Goal: Task Accomplishment & Management: Use online tool/utility

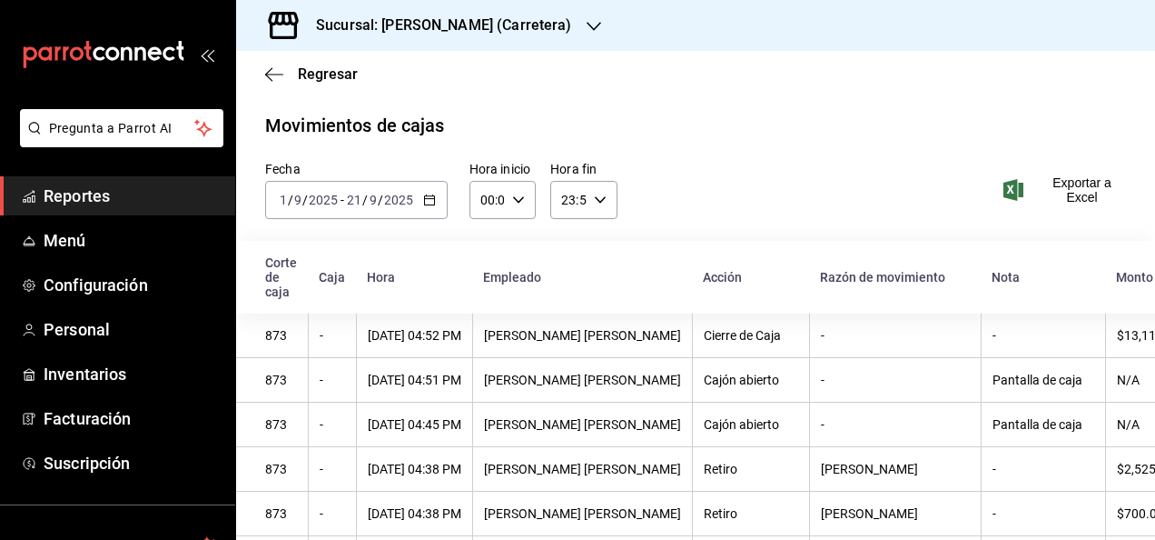
scroll to position [177, 0]
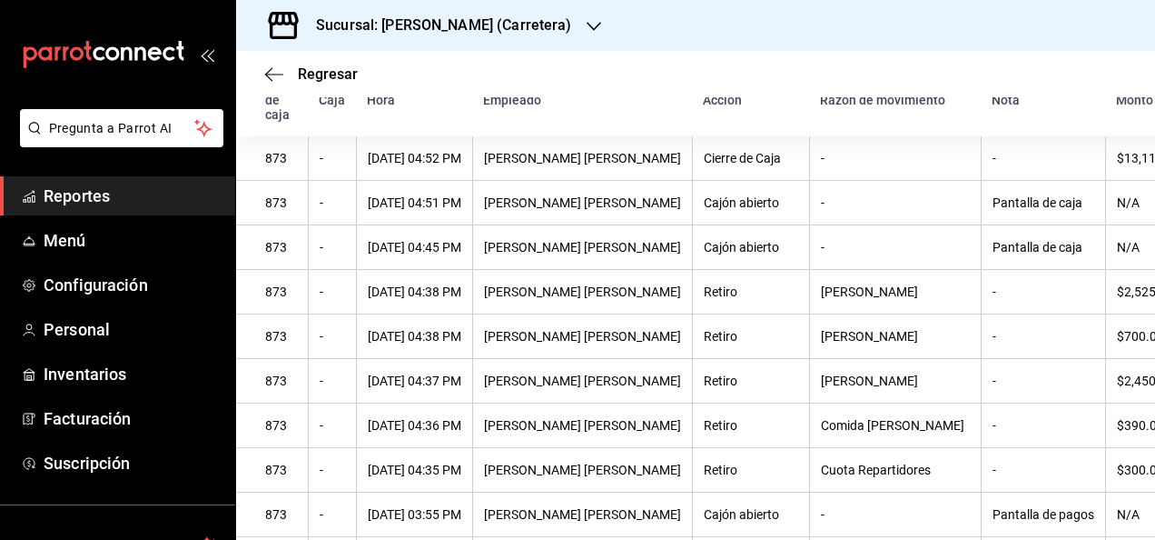
click at [78, 202] on span "Reportes" at bounding box center [132, 195] width 177 height 25
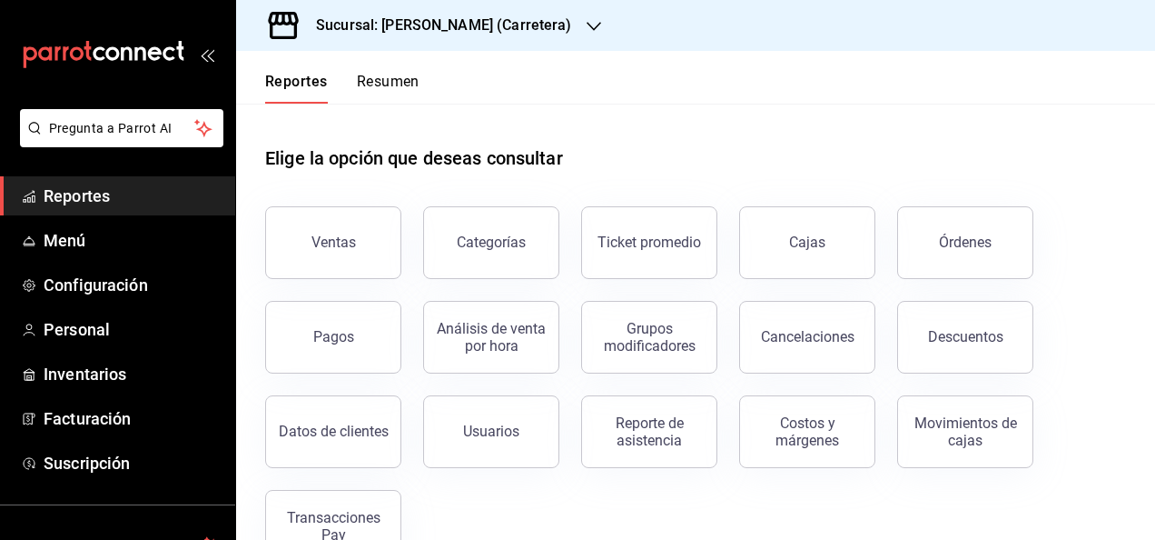
click at [500, 13] on div "Sucursal: [PERSON_NAME] (Carretera)" at bounding box center [430, 25] width 358 height 51
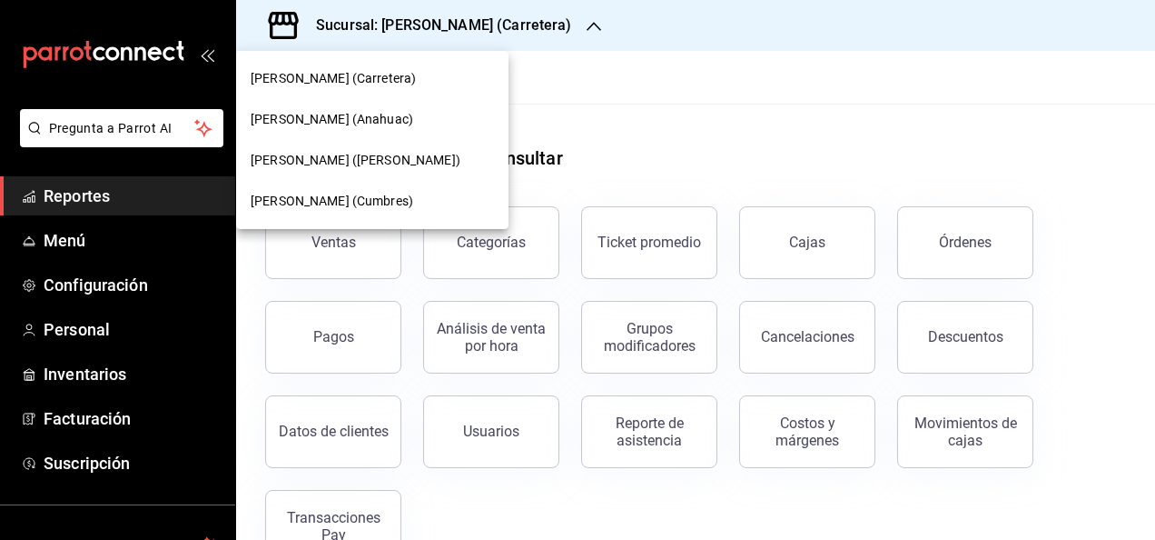
click at [381, 166] on span "[PERSON_NAME] ([PERSON_NAME])" at bounding box center [356, 160] width 210 height 19
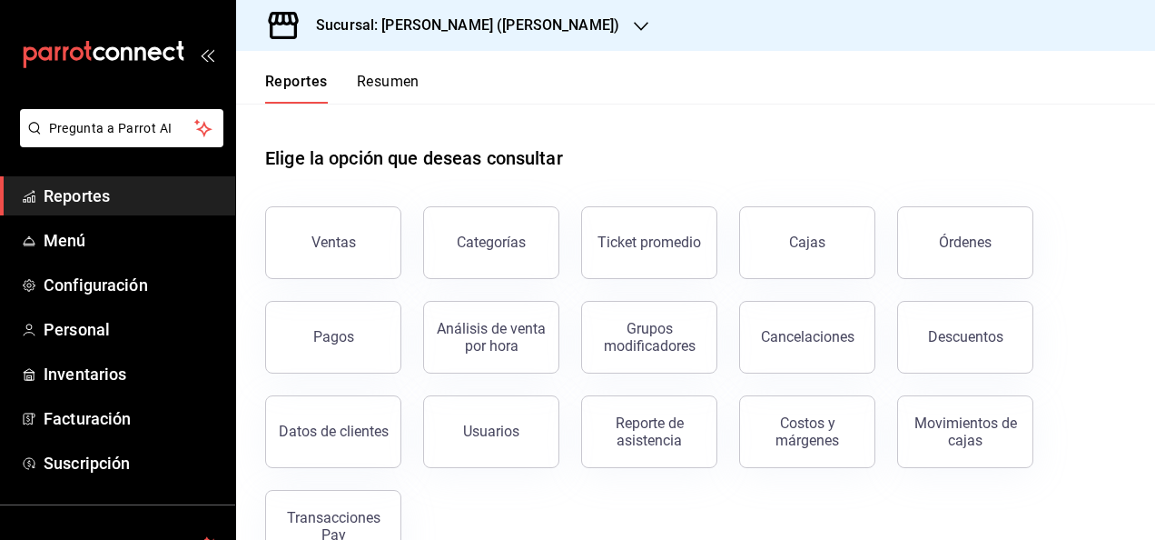
click at [491, 508] on div "Ventas Categorías Ticket promedio Cajas Órdenes Pagos Análisis de venta por hor…" at bounding box center [684, 373] width 883 height 378
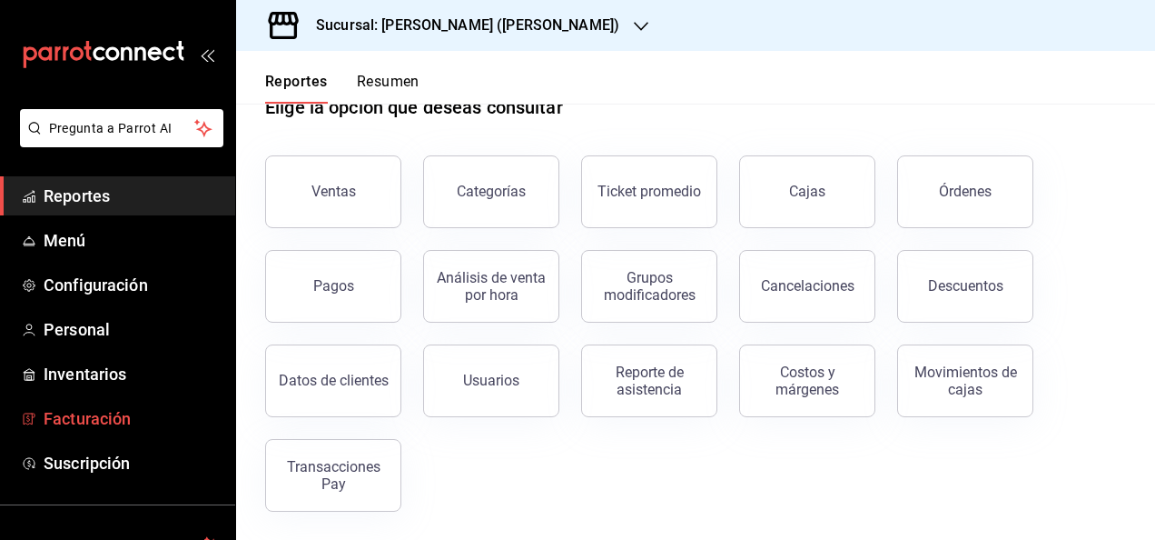
click at [85, 414] on span "Facturación" at bounding box center [132, 418] width 177 height 25
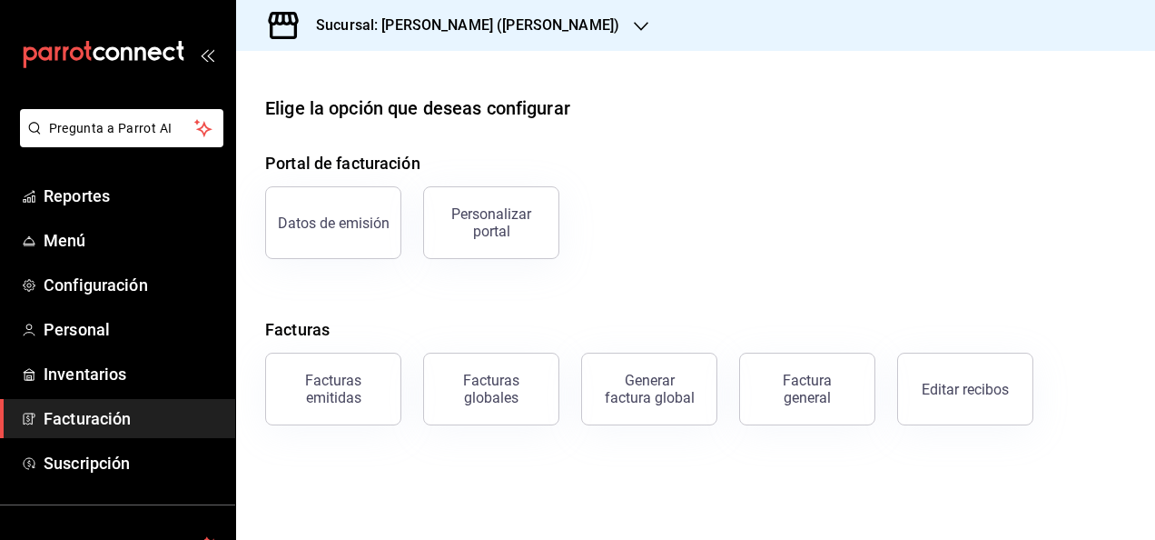
click at [401, 333] on div "Facturas globales" at bounding box center [480, 378] width 158 height 94
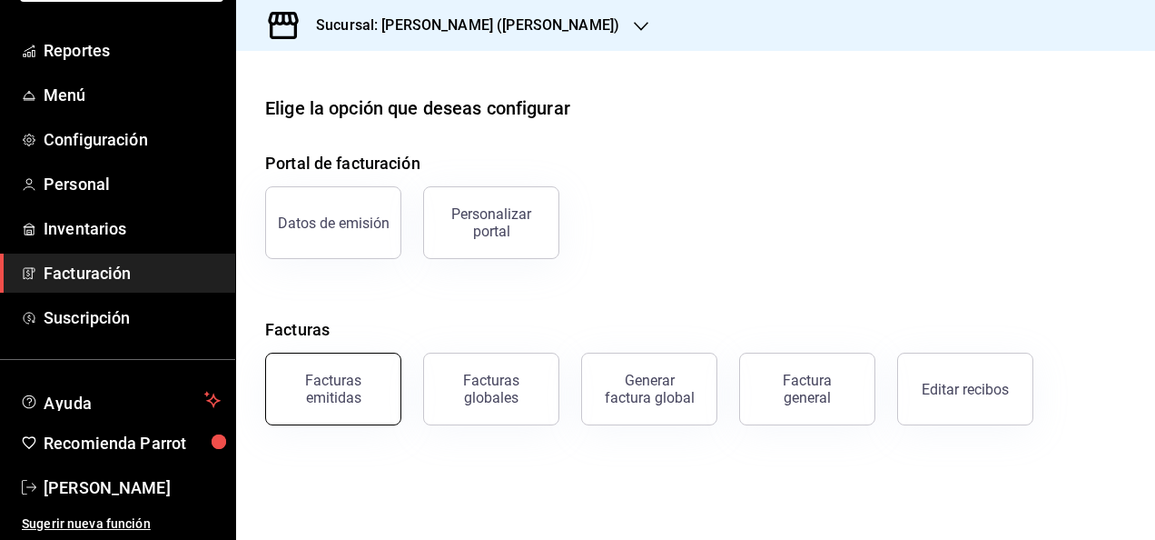
click at [305, 421] on button "Facturas emitidas" at bounding box center [333, 388] width 136 height 73
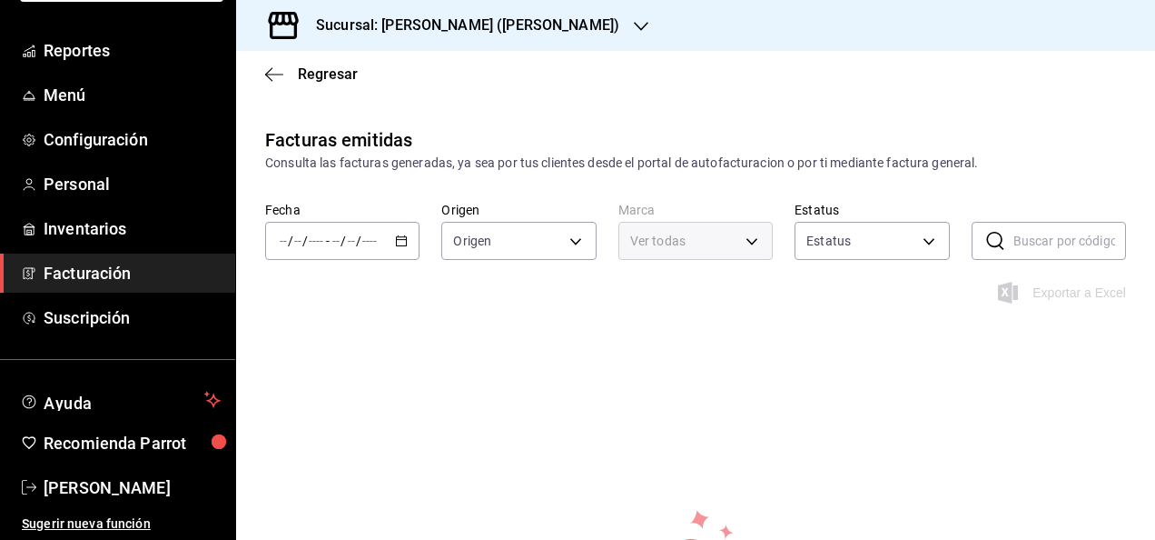
type input "ORDER_INVOICE,GENERAL_INVOICE"
type input "ACTIVE,PENDING_CANCELLATION,CANCELLED,PRE_CANCELLED"
type input "4fa54088-30eb-4579-9ef7-289cbf4483bc,8d4bcae4-07a8-489a-b840-b7d3a3fd0e8c"
click at [378, 255] on div "/ / - / /" at bounding box center [342, 241] width 154 height 38
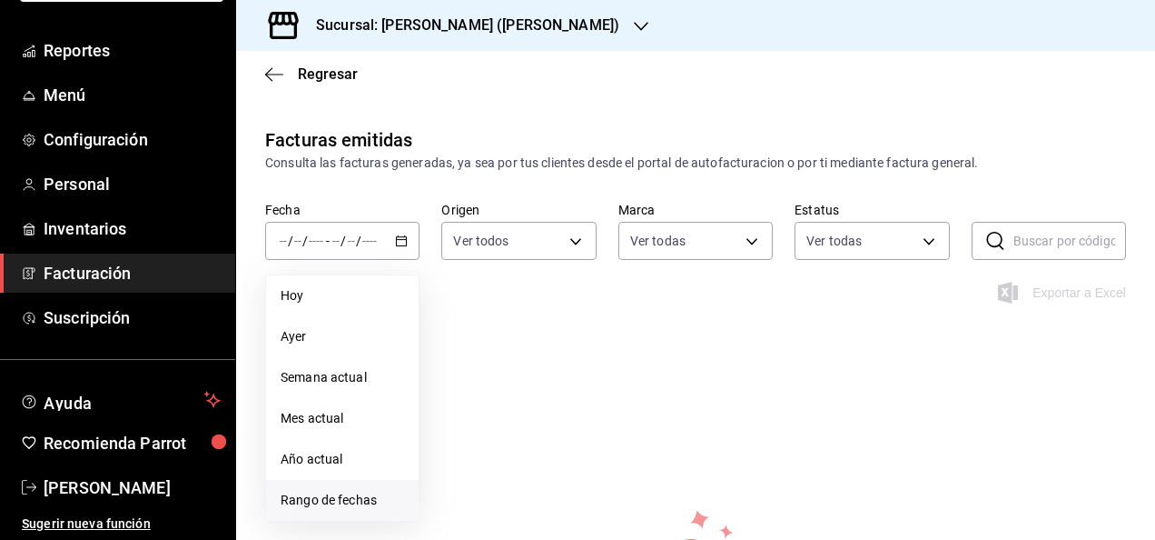
click at [333, 492] on span "Rango de fechas" at bounding box center [343, 499] width 124 height 19
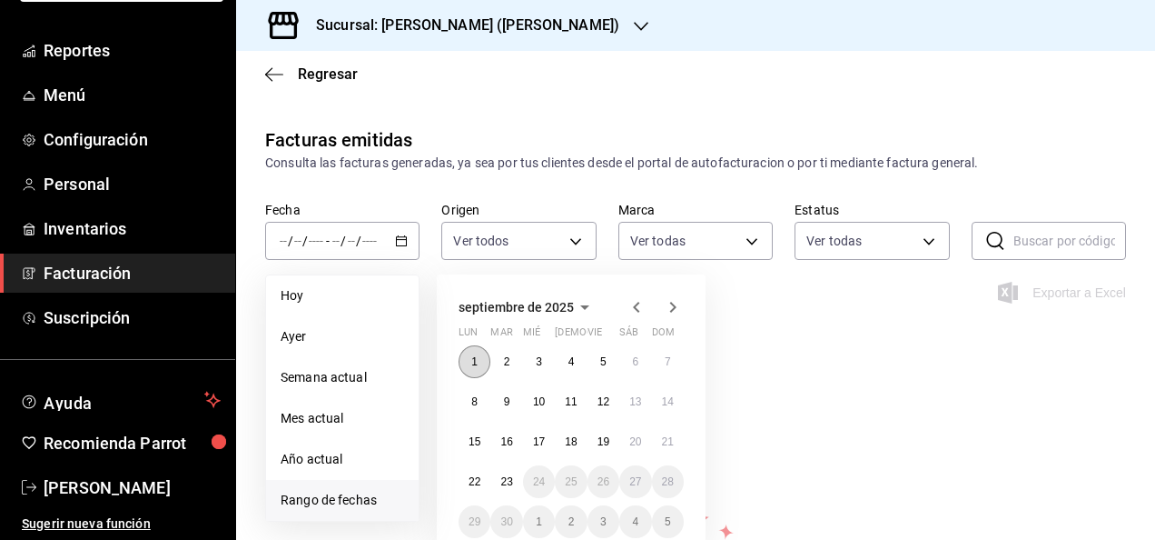
click at [472, 357] on abbr "1" at bounding box center [474, 361] width 6 height 13
click at [509, 481] on abbr "23" at bounding box center [506, 481] width 12 height 13
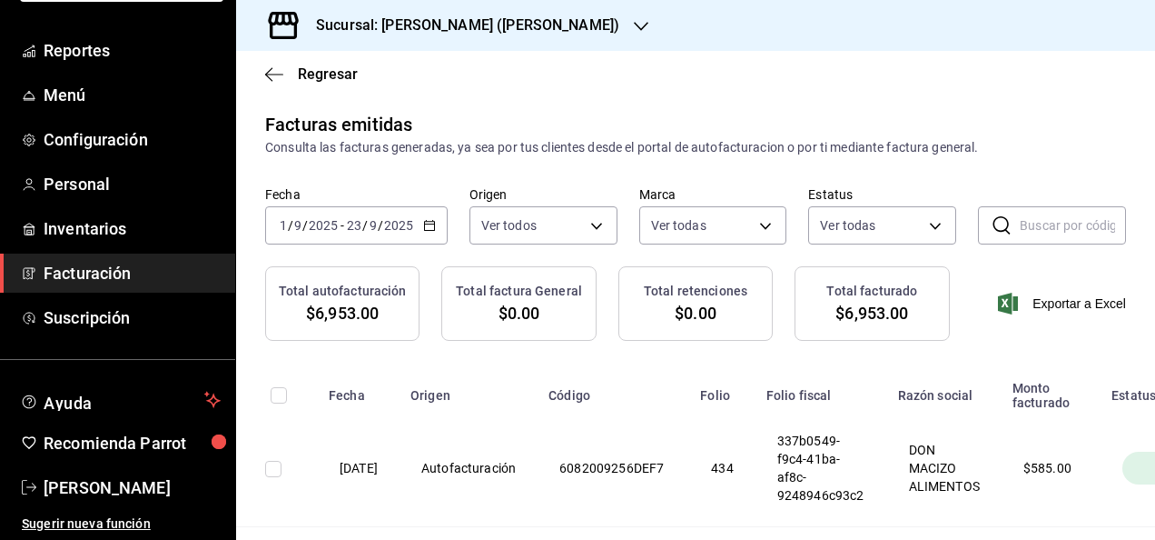
scroll to position [19, 0]
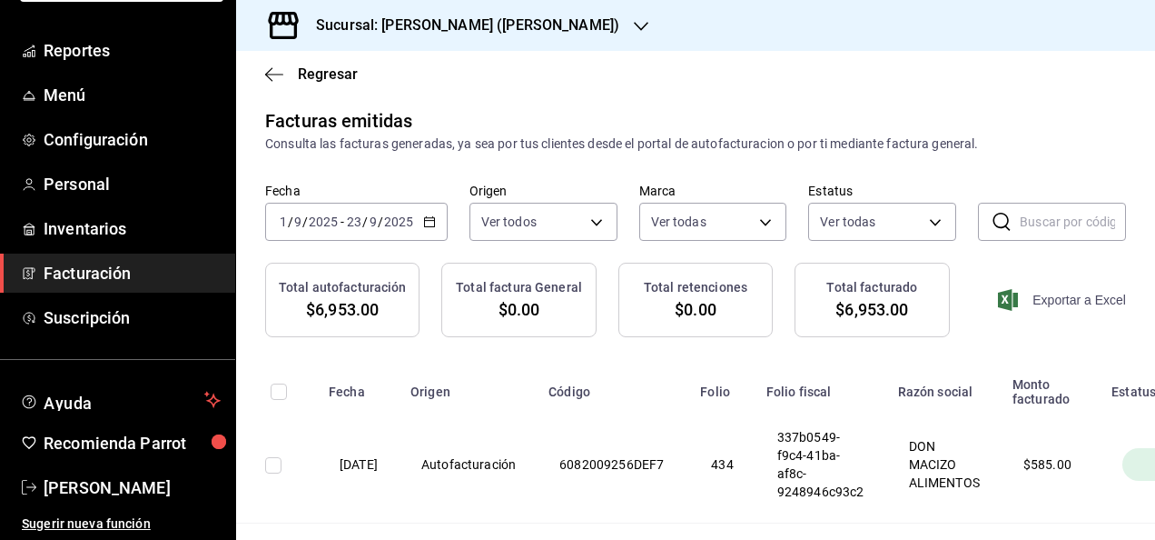
click at [1045, 289] on span "Exportar a Excel" at bounding box center [1064, 300] width 124 height 22
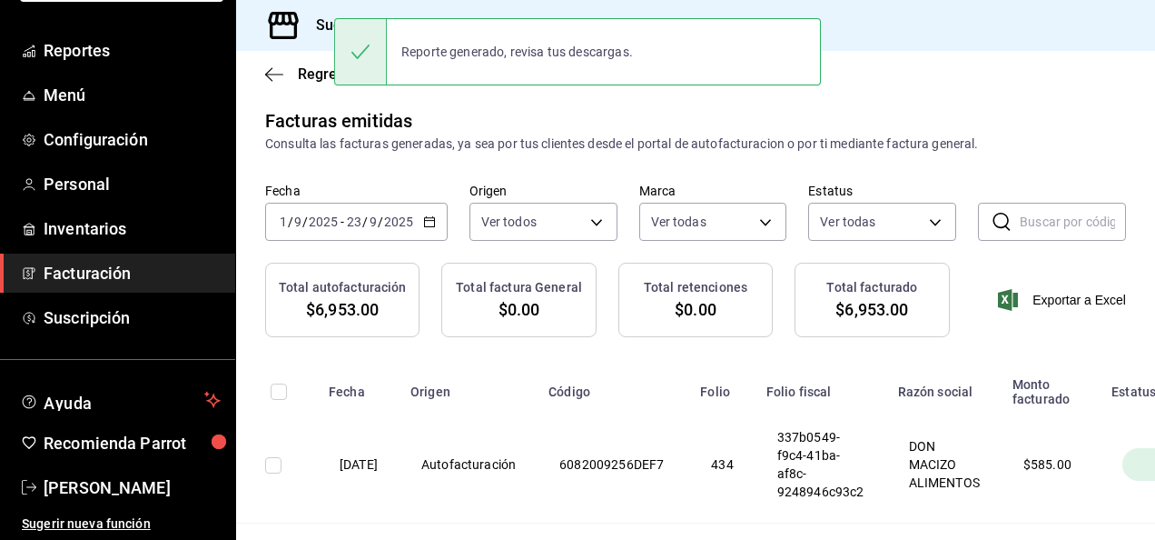
scroll to position [0, 0]
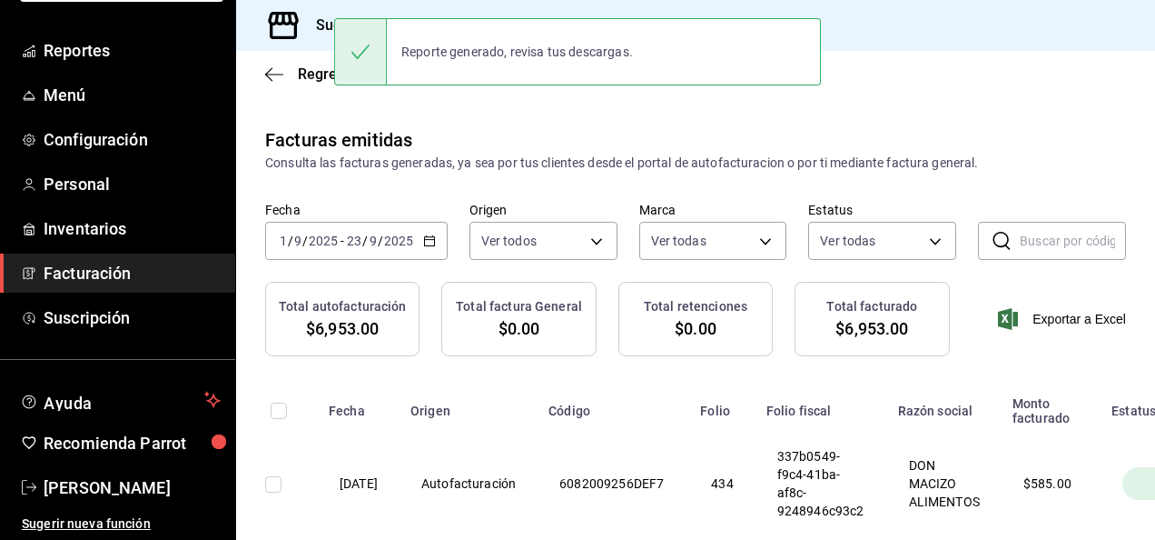
click at [550, 131] on div "Facturas emitidas Consulta las facturas generadas, ya sea por tus clientes desd…" at bounding box center [695, 149] width 919 height 46
click at [332, 31] on h3 "Sucursal: [PERSON_NAME] ([PERSON_NAME])" at bounding box center [461, 26] width 318 height 22
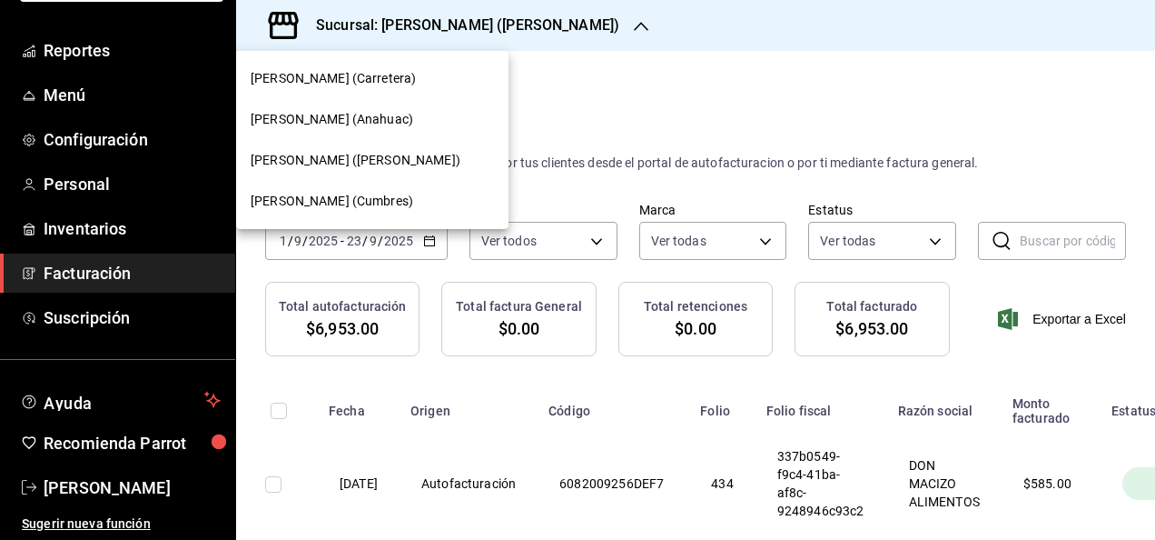
click at [298, 186] on div "[PERSON_NAME] (Cumbres)" at bounding box center [372, 201] width 272 height 41
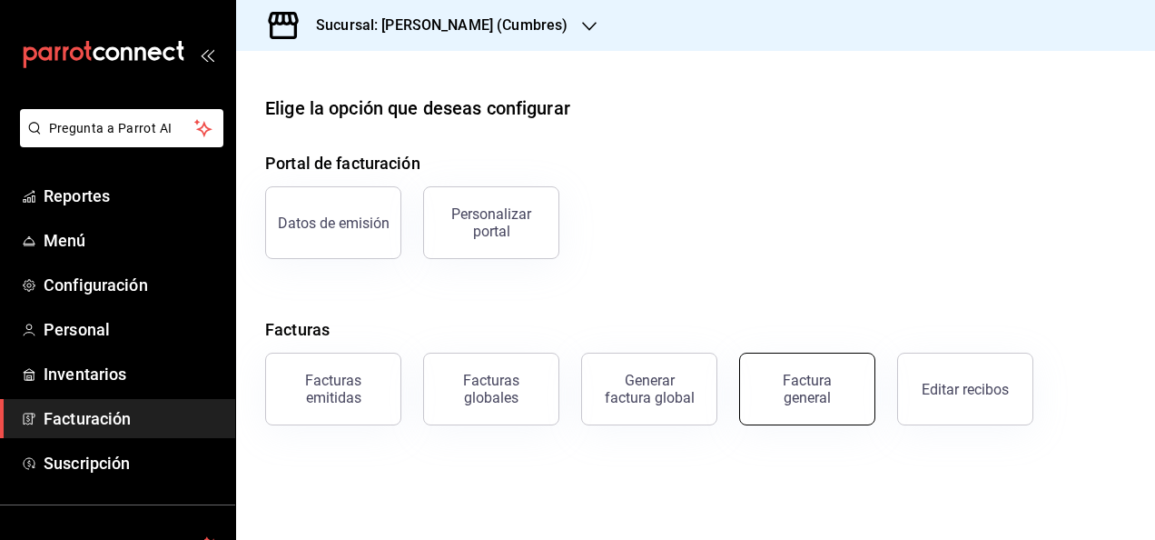
click at [757, 377] on button "Factura general" at bounding box center [807, 388] width 136 height 73
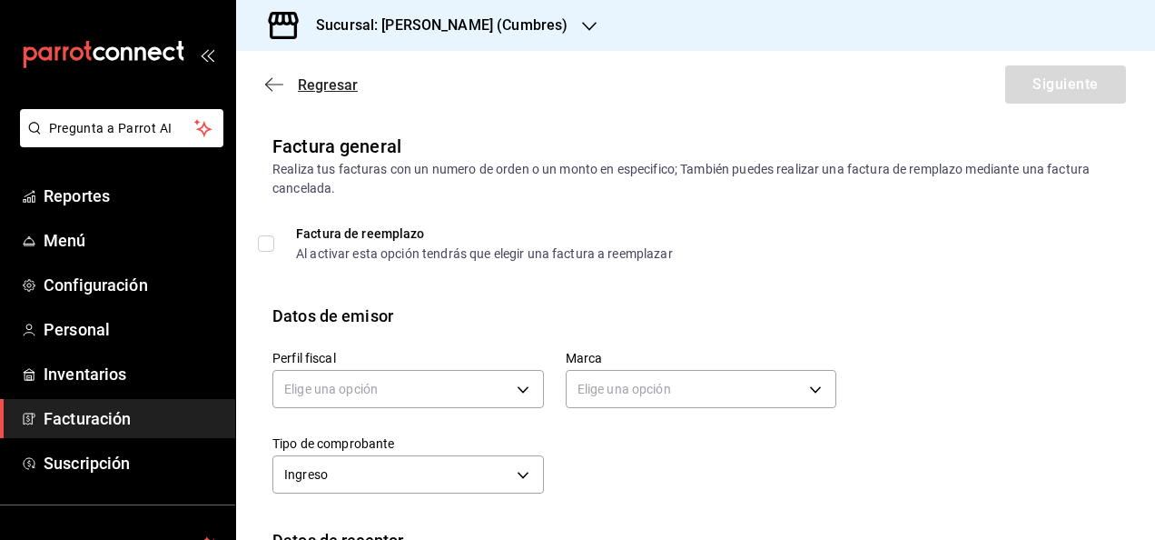
click at [305, 82] on span "Regresar" at bounding box center [328, 84] width 60 height 17
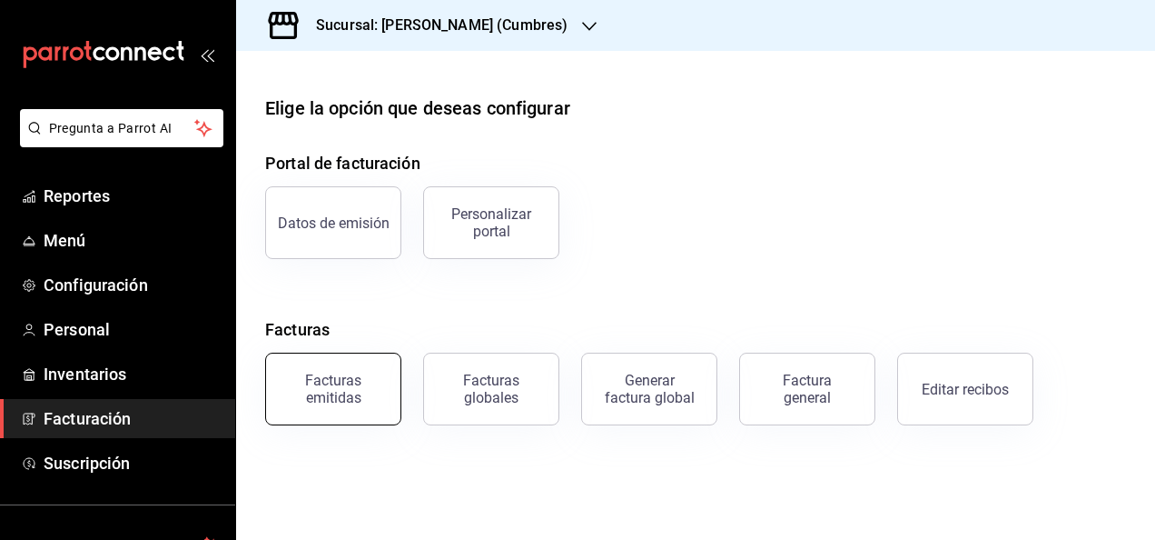
click at [365, 401] on div "Facturas emitidas" at bounding box center [333, 388] width 113 height 35
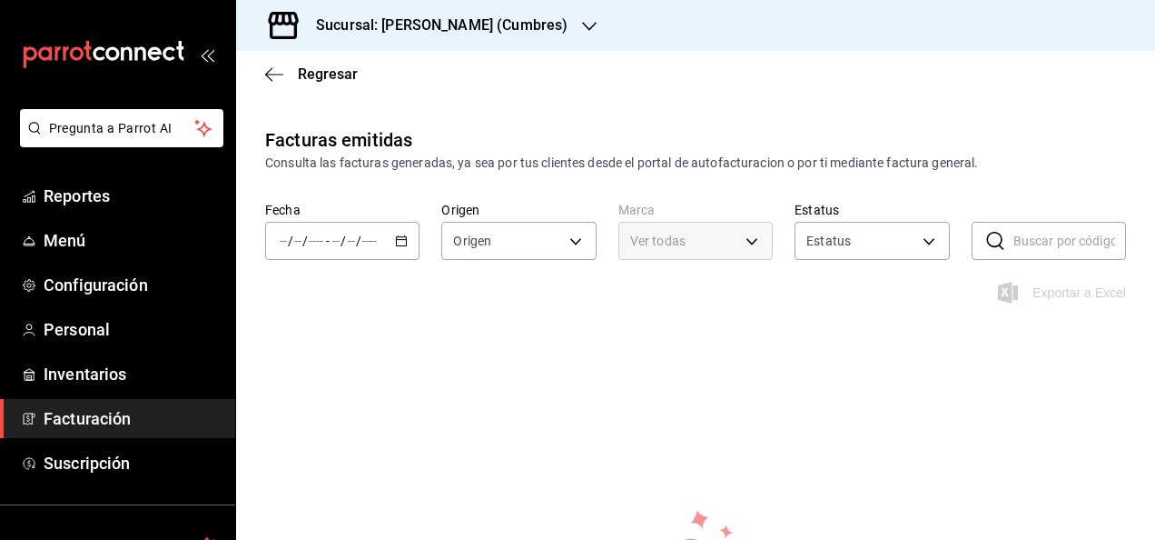
type input "ORDER_INVOICE,GENERAL_INVOICE"
type input "ACTIVE,PENDING_CANCELLATION,CANCELLED,PRE_CANCELLED"
click at [373, 242] on input "number" at bounding box center [369, 240] width 16 height 15
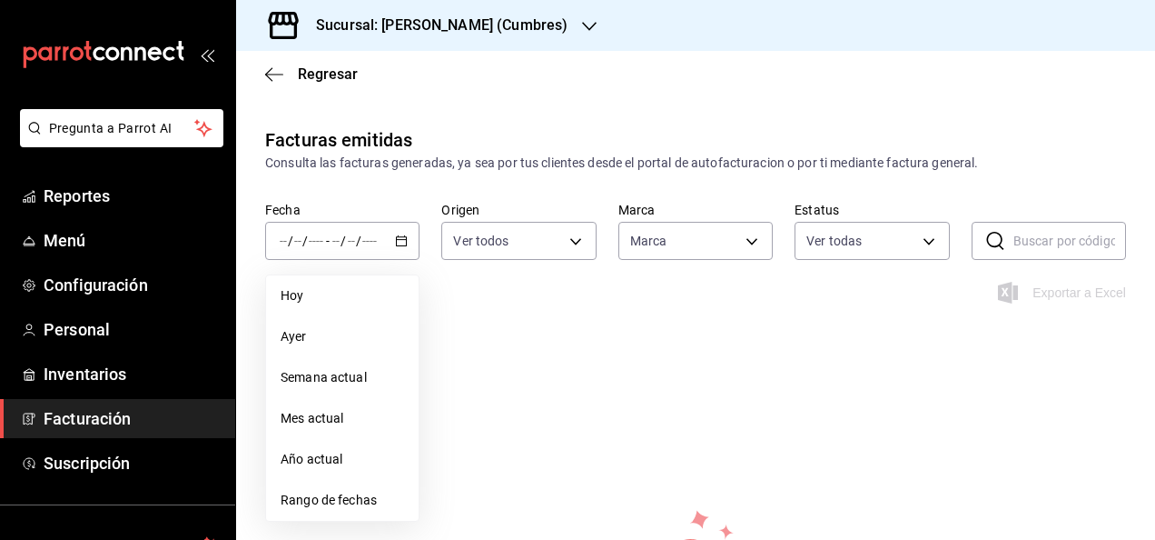
type input "ac6d0569-4867-4332-98ac-669c417e6aa0,adb9a215-7afe-49e1-9e39-29c19303e8a7"
click at [320, 490] on span "Rango de fechas" at bounding box center [343, 499] width 124 height 19
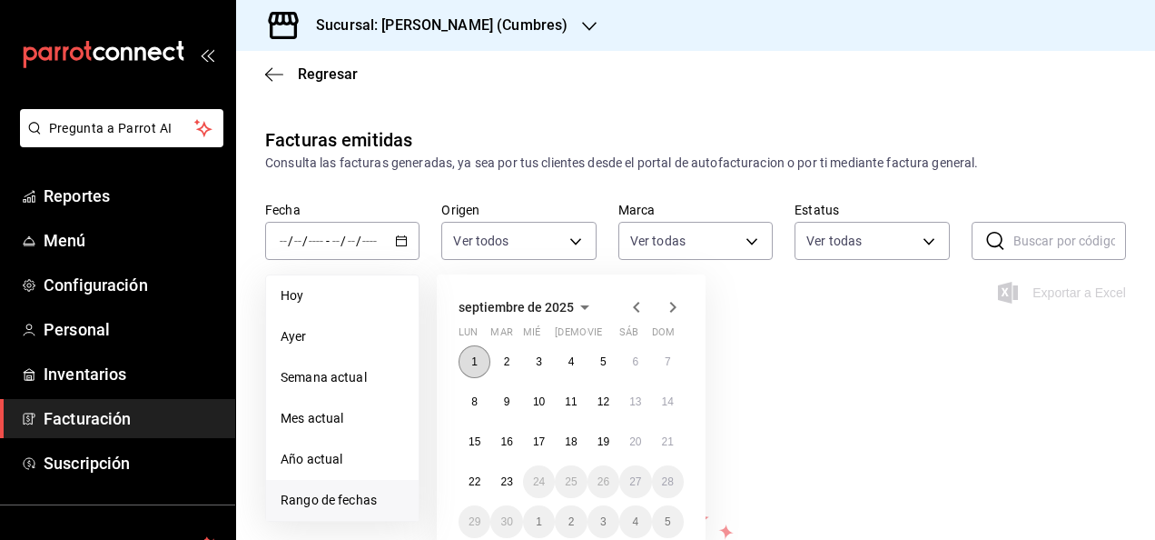
click at [484, 362] on button "1" at bounding box center [475, 361] width 32 height 33
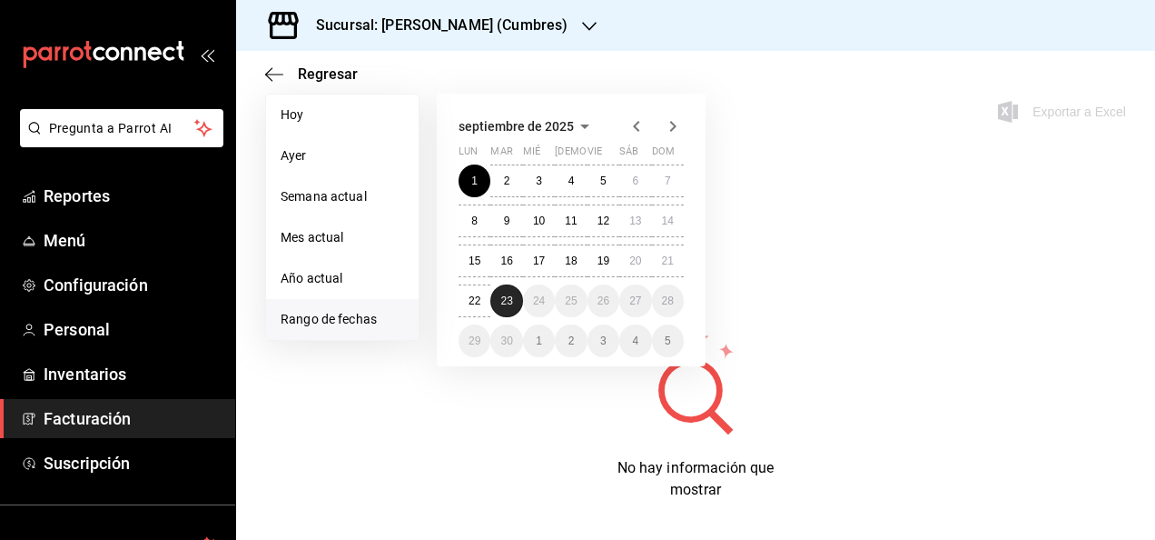
click at [502, 288] on button "23" at bounding box center [506, 300] width 32 height 33
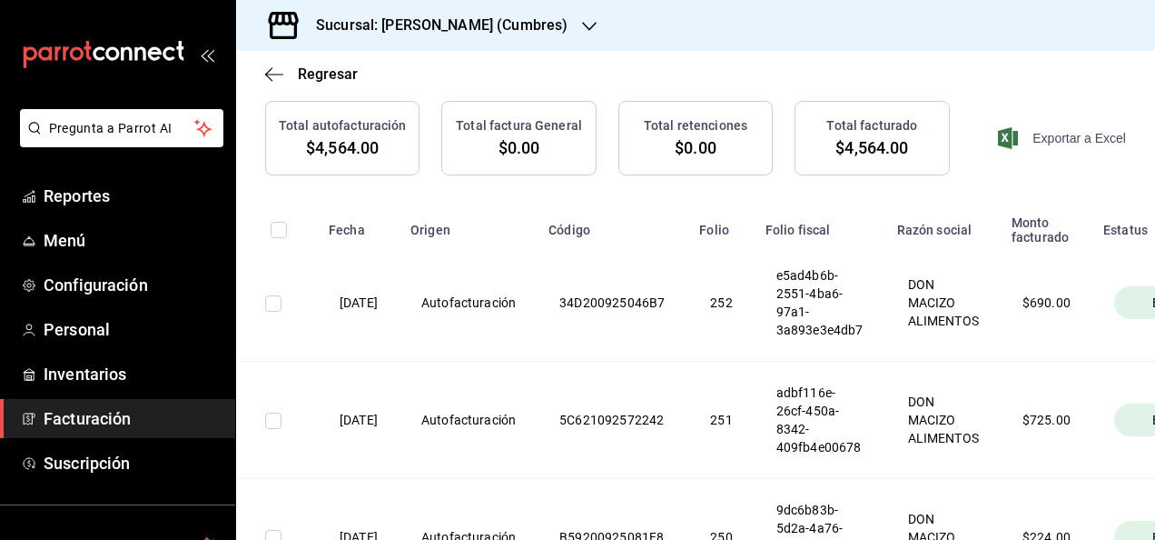
click at [1053, 130] on span "Exportar a Excel" at bounding box center [1064, 138] width 124 height 22
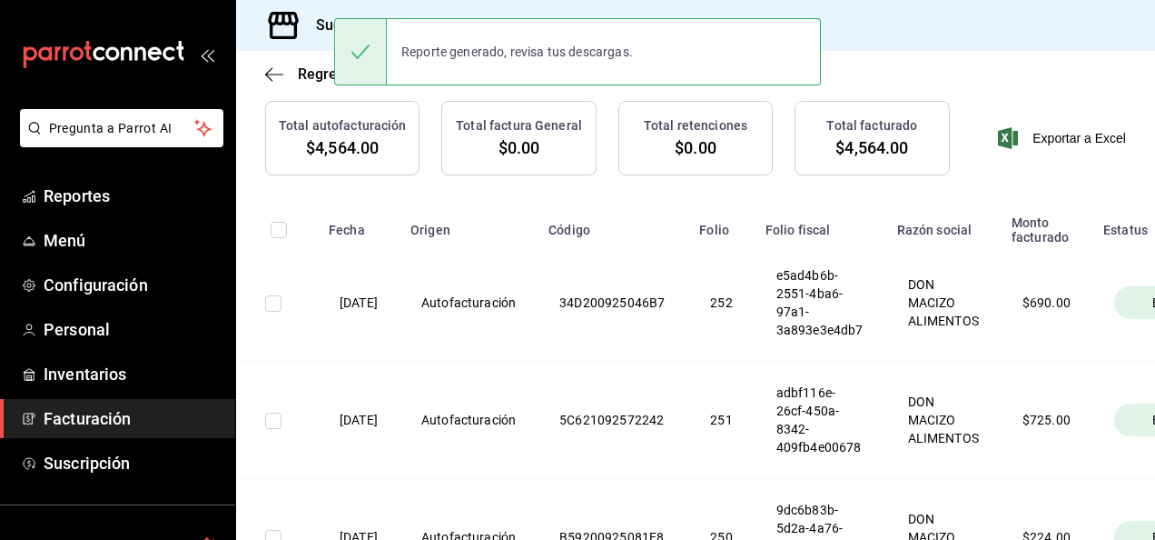
scroll to position [0, 0]
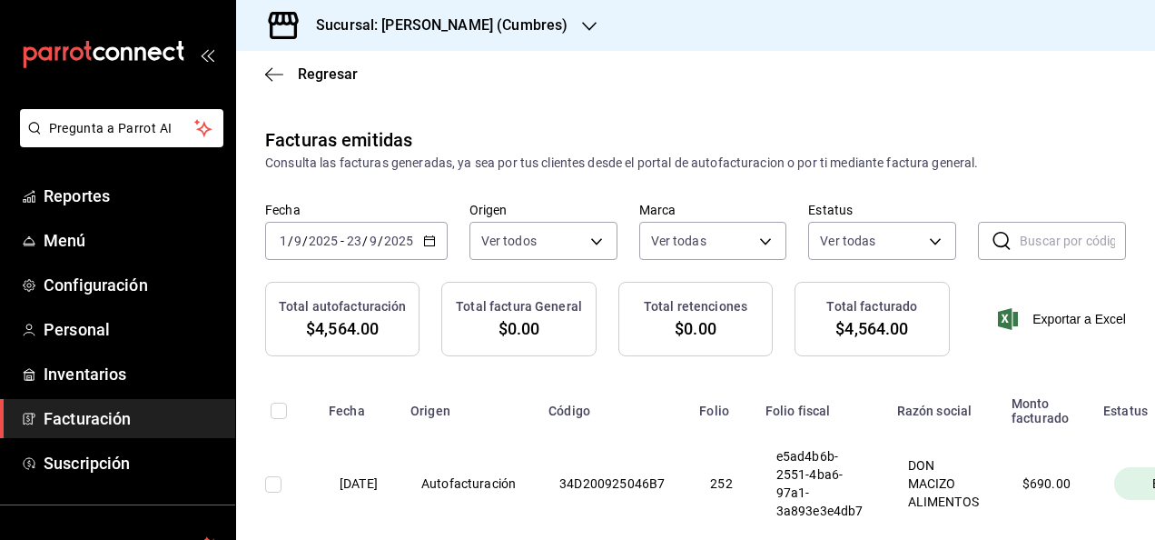
click at [445, 31] on h3 "Sucursal: [PERSON_NAME] (Cumbres)" at bounding box center [435, 26] width 266 height 22
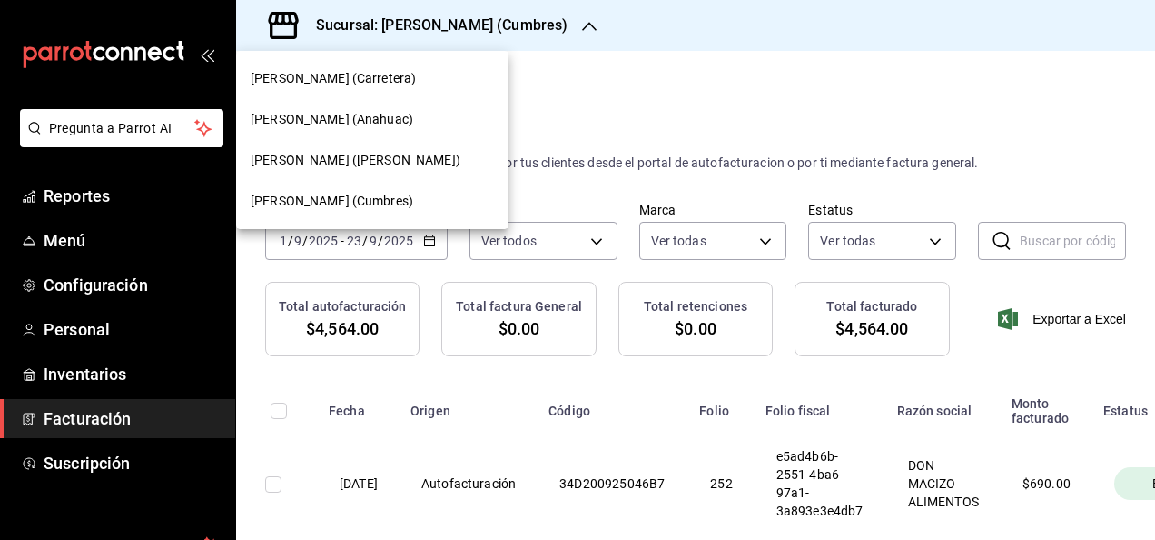
click at [389, 111] on div "[PERSON_NAME] (Anahuac)" at bounding box center [372, 119] width 243 height 19
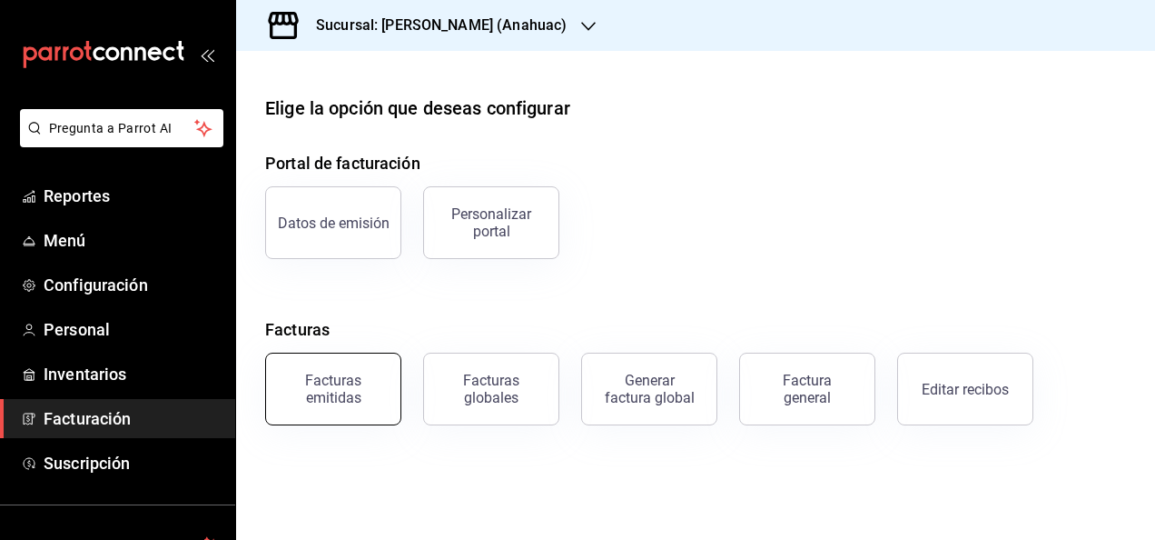
click at [374, 376] on div "Facturas emitidas" at bounding box center [333, 388] width 113 height 35
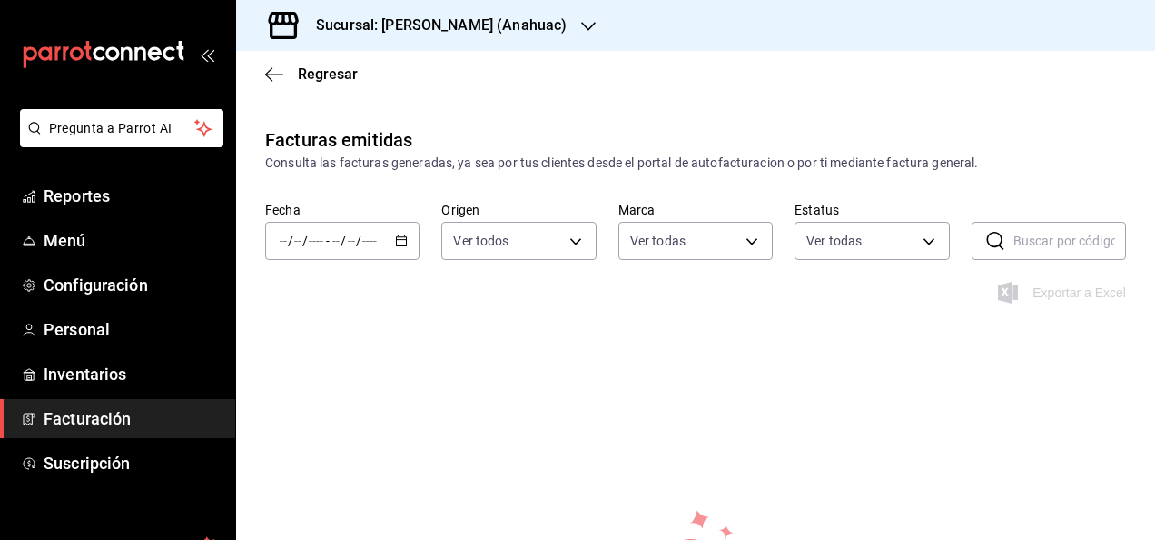
type input "ec31fe20-e6a0-4e25-94bd-35c305cd9971,dcbc8e0f-8c14-4876-a1b3-62584ec05768"
click at [406, 243] on div "/ / - / /" at bounding box center [342, 241] width 154 height 38
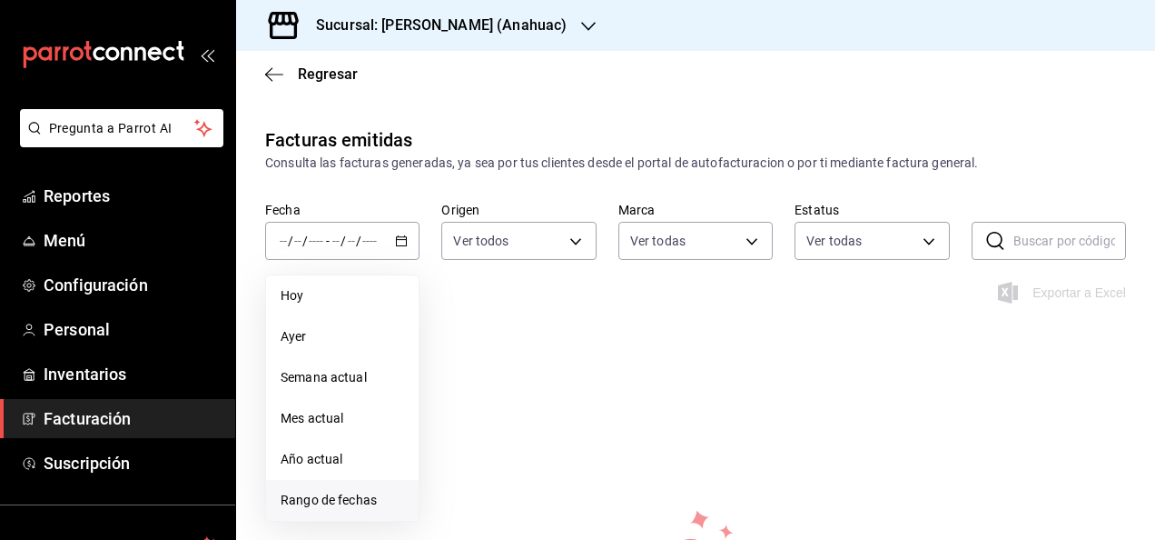
click at [341, 501] on span "Rango de fechas" at bounding box center [343, 499] width 124 height 19
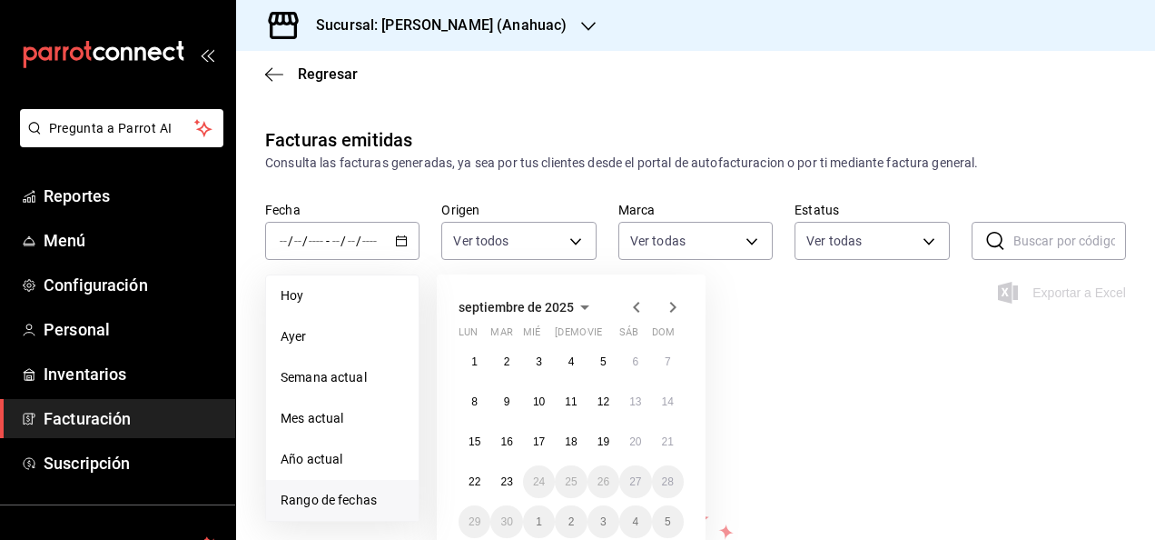
click at [457, 366] on div "septiembre de 2025 lun mar [PERSON_NAME] vie sáb dom 1 2 3 4 5 6 7 8 9 10 11 12…" at bounding box center [571, 410] width 269 height 272
click at [468, 366] on button "1" at bounding box center [475, 361] width 32 height 33
click at [503, 465] on button "23" at bounding box center [506, 481] width 32 height 33
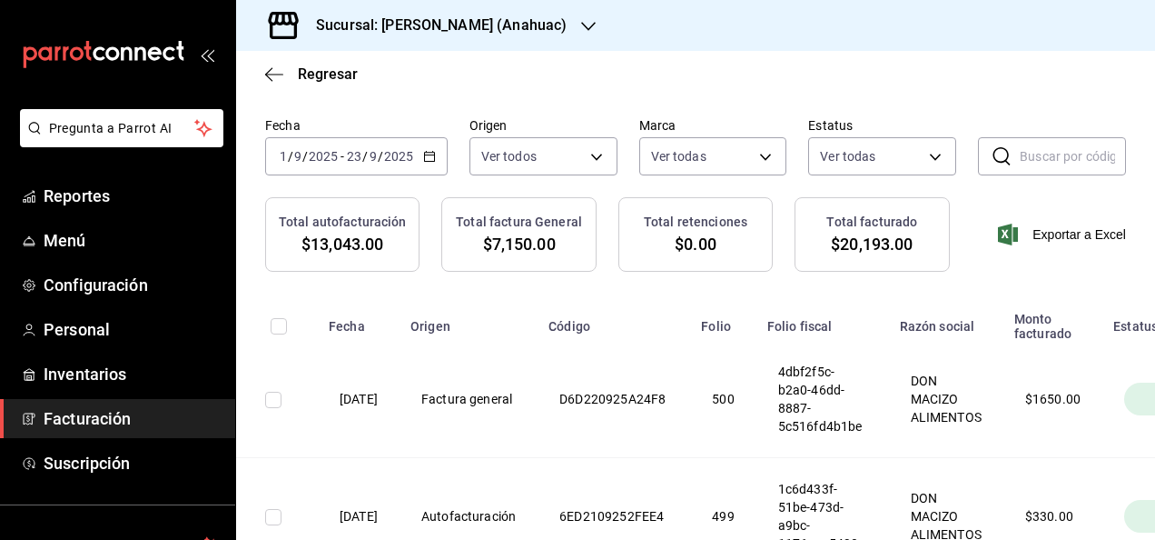
scroll to position [87, 0]
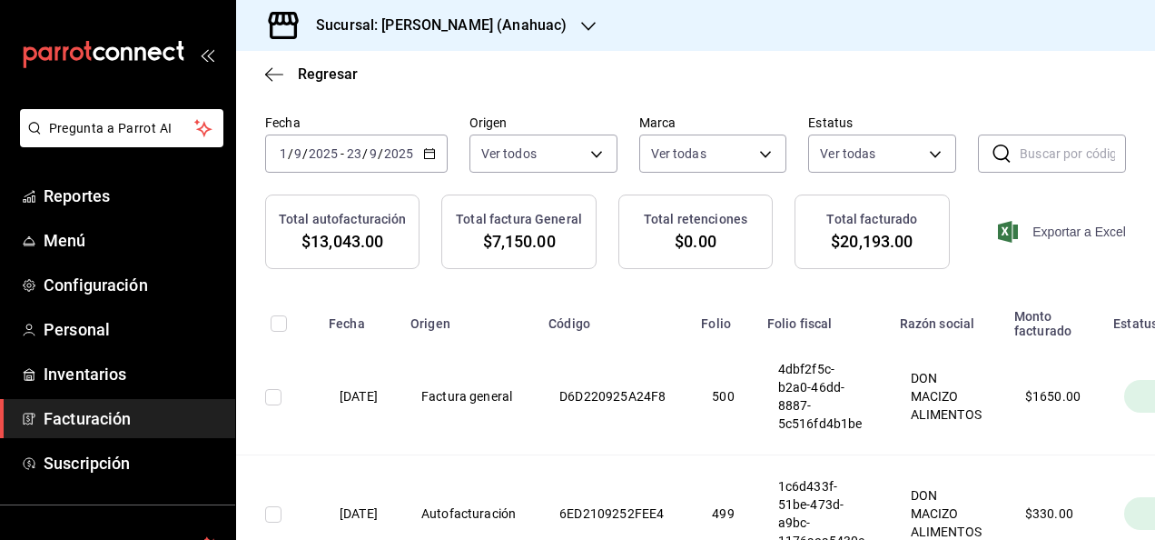
click at [1057, 240] on span "Exportar a Excel" at bounding box center [1064, 232] width 124 height 22
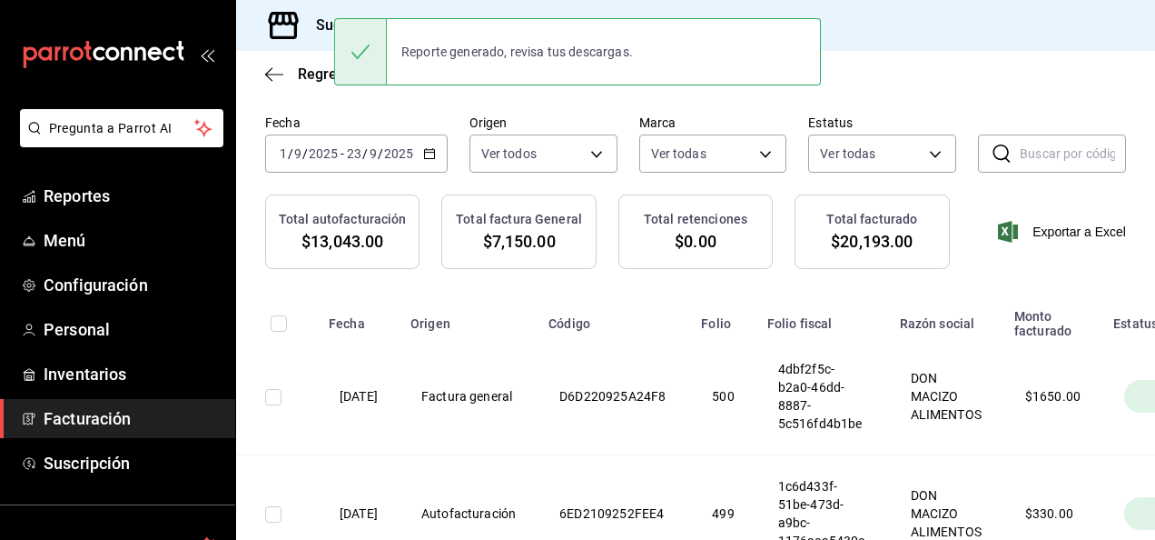
click at [391, 287] on div "Total autofacturación $13,043.00 Total factura General $7,150.00 Total retencio…" at bounding box center [695, 242] width 919 height 96
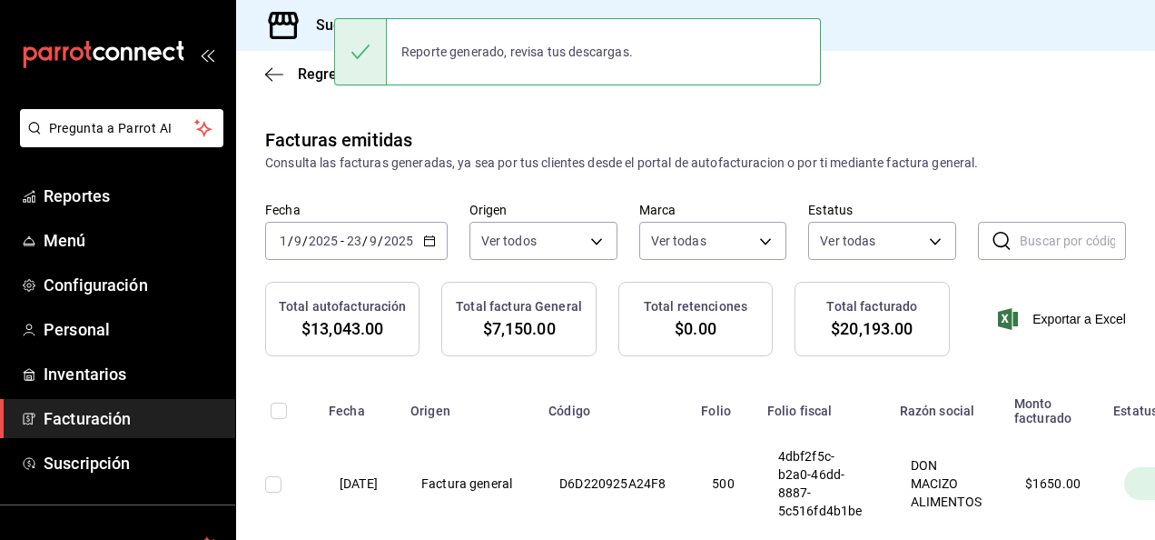
click at [323, 28] on h3 "Sucursal: [PERSON_NAME] (Anahuac)" at bounding box center [434, 26] width 265 height 22
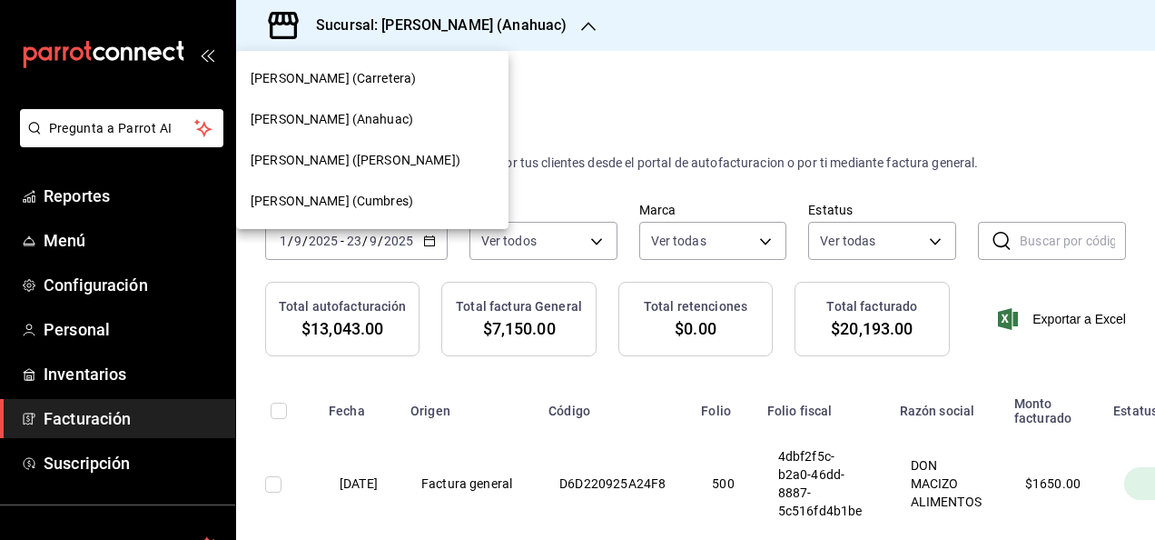
click at [356, 90] on div "[PERSON_NAME] (Carretera)" at bounding box center [372, 78] width 272 height 41
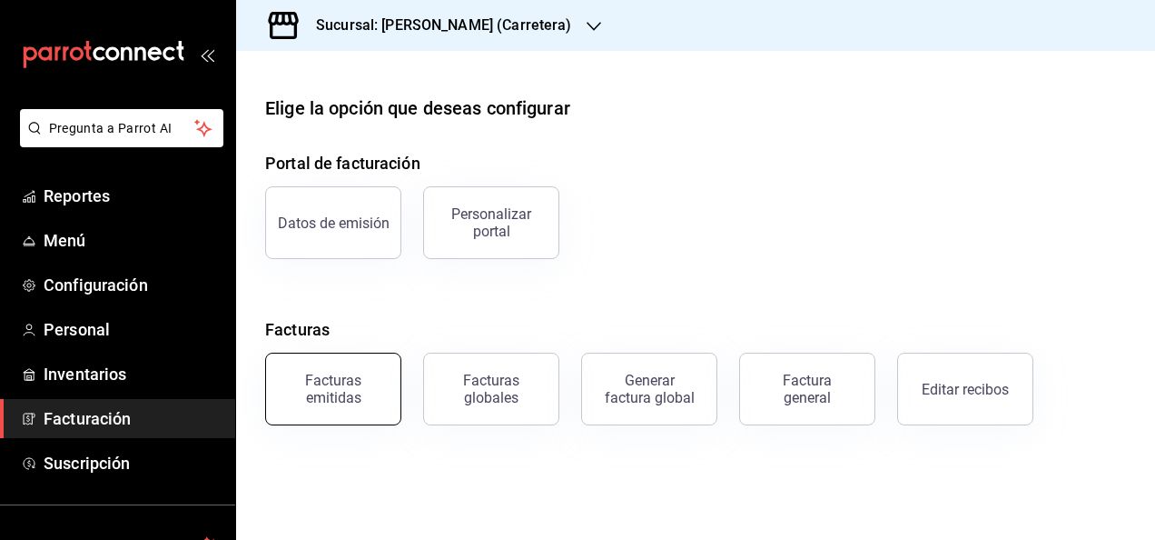
click at [351, 358] on button "Facturas emitidas" at bounding box center [333, 388] width 136 height 73
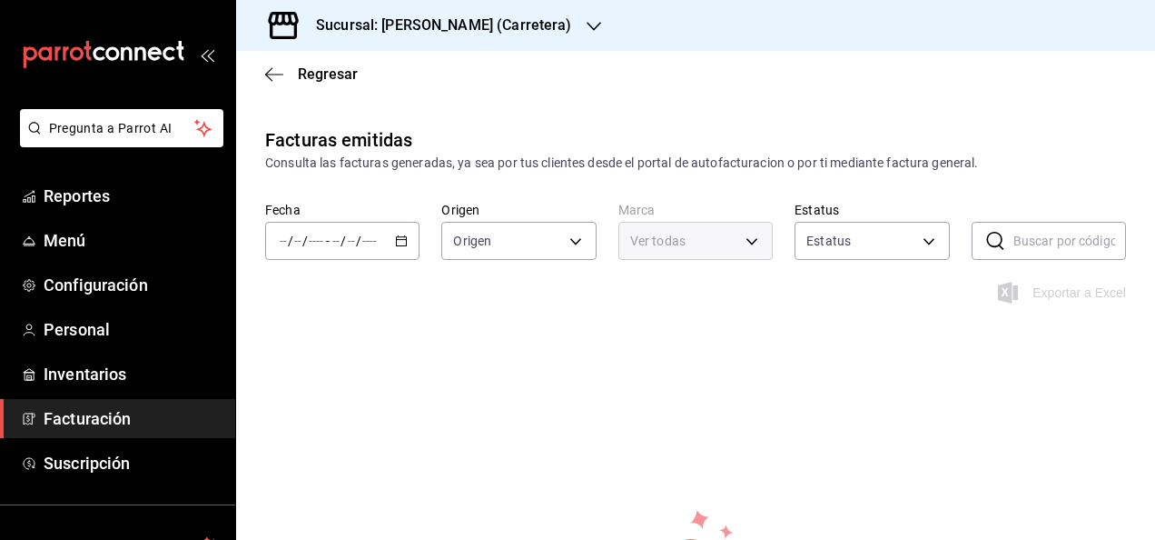
type input "ORDER_INVOICE,GENERAL_INVOICE"
type input "ACTIVE,PENDING_CANCELLATION,CANCELLED,PRE_CANCELLED"
type input "69b0c128-a420-4a64-9881-11e872634046"
click at [362, 236] on input "number" at bounding box center [369, 240] width 16 height 15
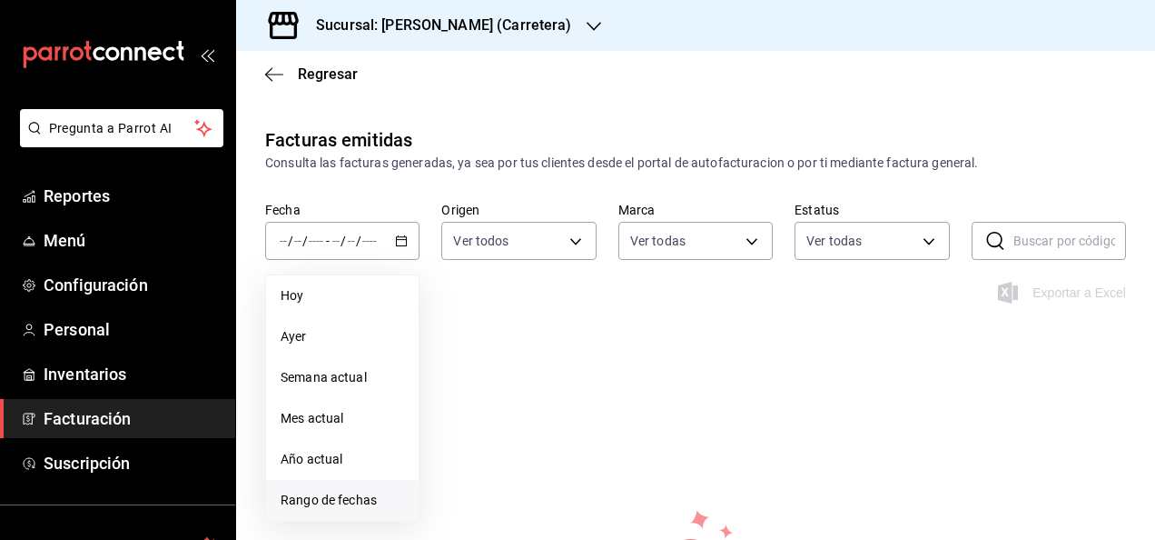
click at [351, 482] on li "Rango de fechas" at bounding box center [342, 500] width 153 height 41
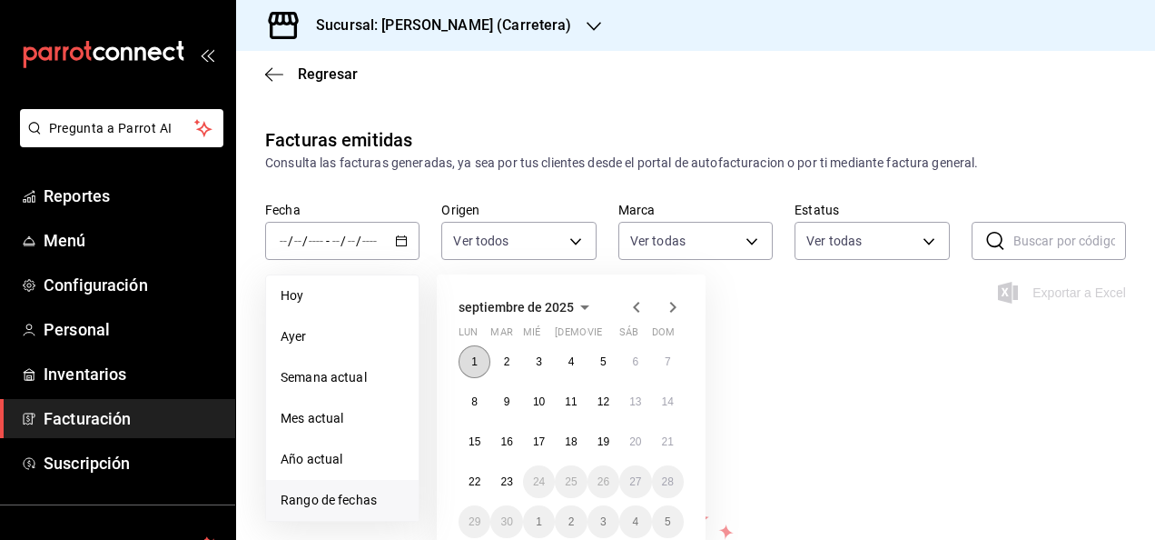
click at [470, 365] on button "1" at bounding box center [475, 361] width 32 height 33
click at [503, 481] on abbr "23" at bounding box center [506, 481] width 12 height 13
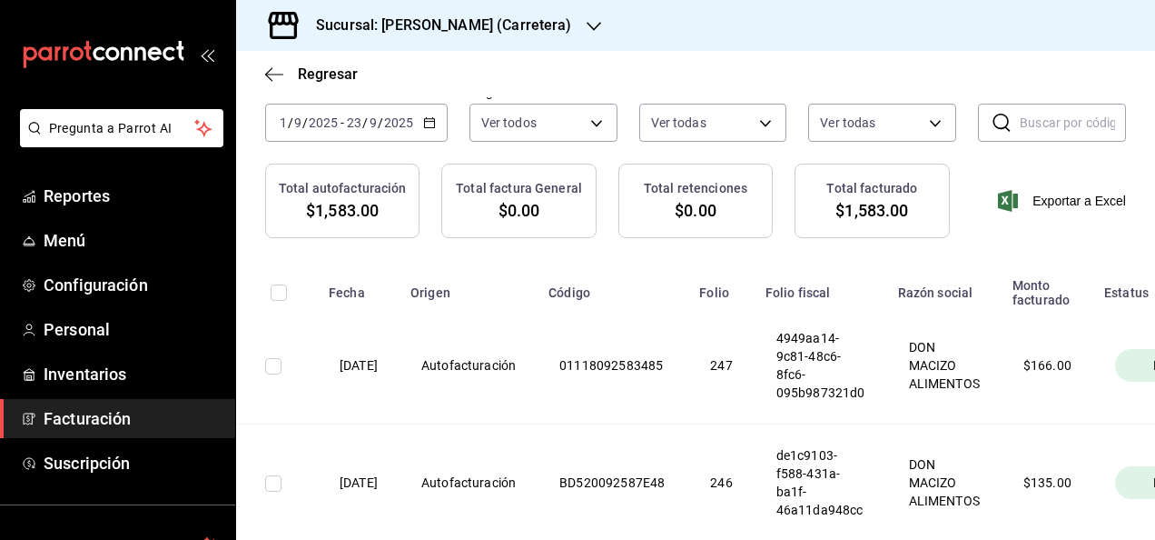
scroll to position [120, 0]
click at [1057, 196] on span "Exportar a Excel" at bounding box center [1064, 199] width 124 height 22
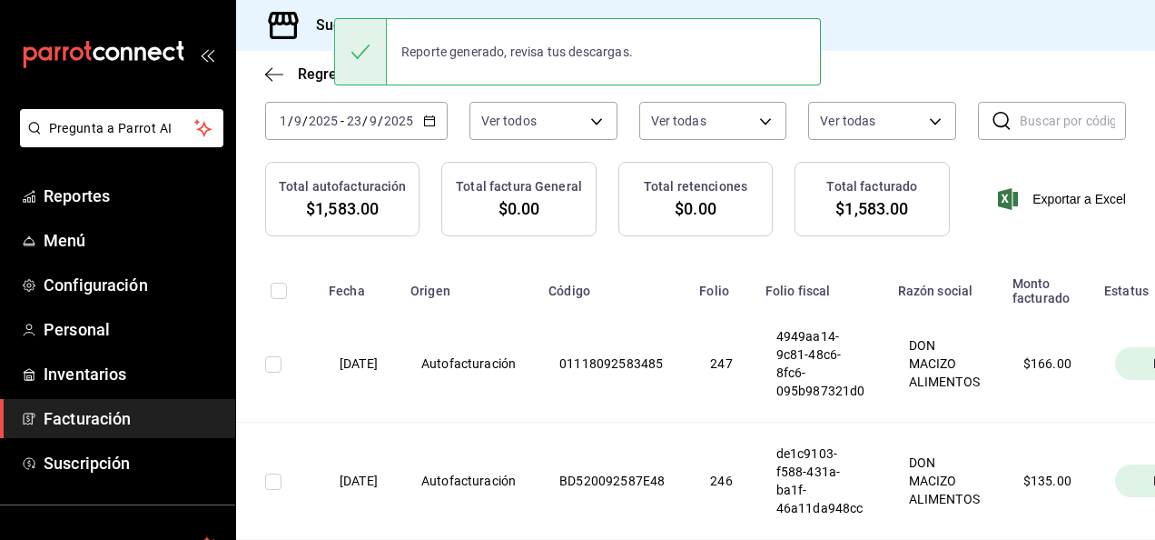
click at [538, 155] on div "Fecha [DATE] [DATE] - [DATE] [DATE] Origen Ver todos ORDER_INVOICE,GENERAL_INVO…" at bounding box center [695, 122] width 919 height 80
